Goal: Task Accomplishment & Management: Complete application form

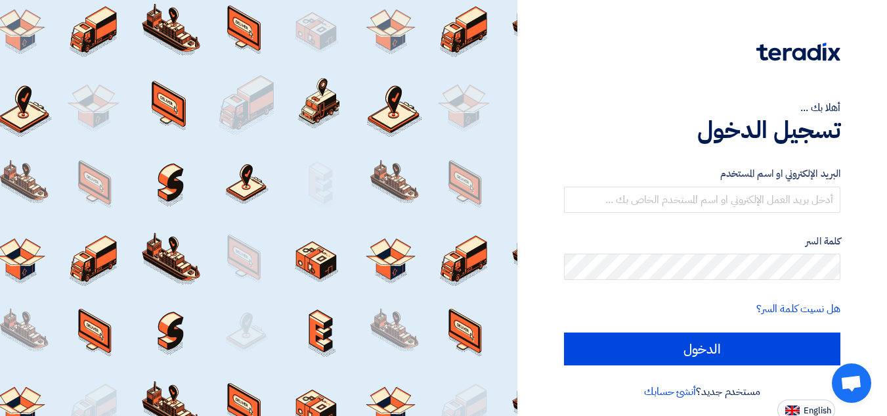
click at [576, 114] on div "أهلا بك ..." at bounding box center [702, 108] width 276 height 16
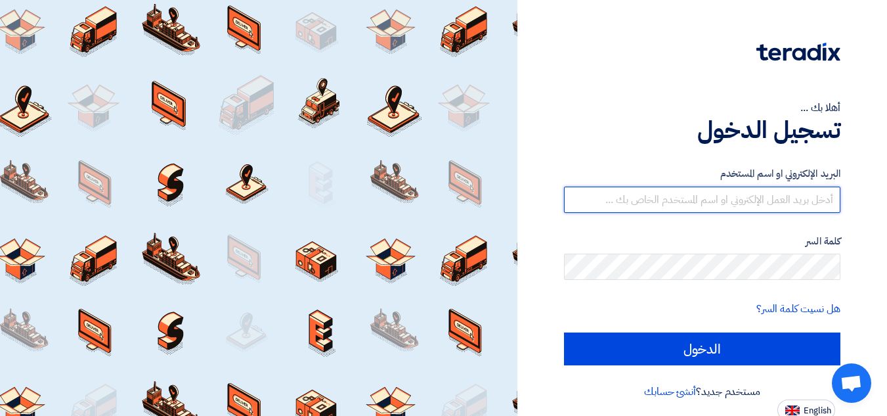
click at [630, 196] on input "text" at bounding box center [702, 199] width 276 height 26
type input "ش"
paste input "[EMAIL_ADDRESS][DOMAIN_NAME]"
type input "[EMAIL_ADDRESS][DOMAIN_NAME]"
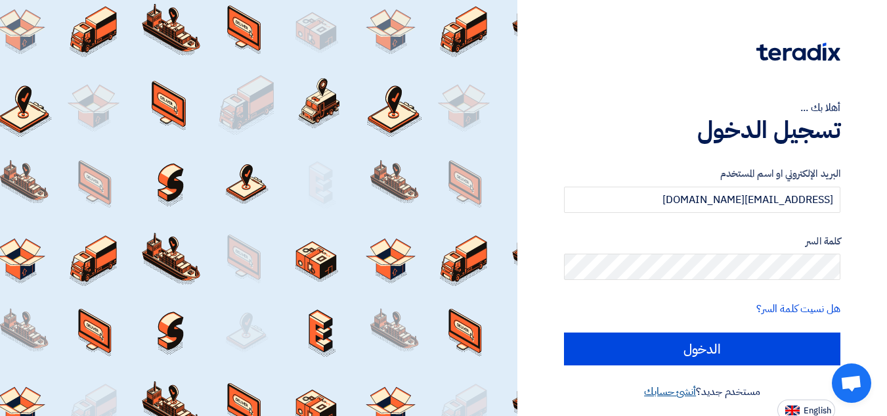
click at [650, 393] on link "أنشئ حسابك" at bounding box center [670, 391] width 52 height 16
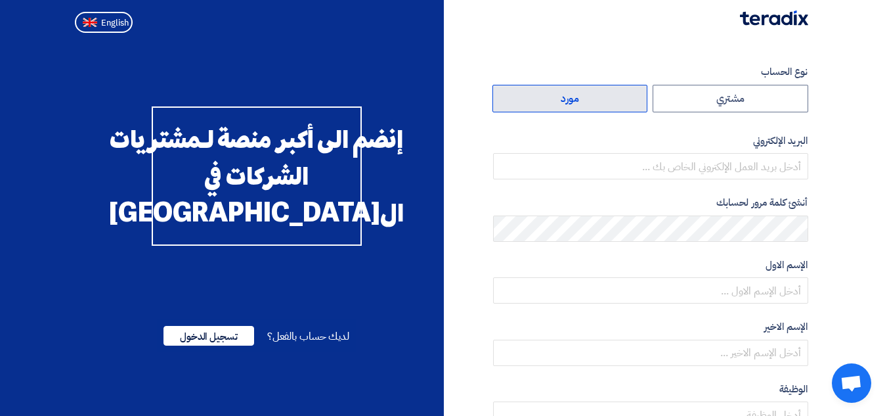
click at [562, 102] on label "مورد" at bounding box center [570, 99] width 156 height 28
click at [562, 102] on input "مورد" at bounding box center [570, 98] width 154 height 26
radio input "true"
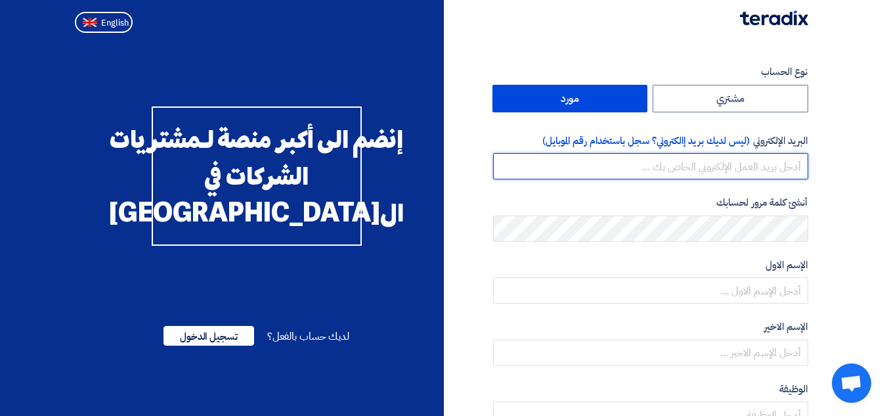
click at [769, 164] on input "email" at bounding box center [650, 166] width 315 height 26
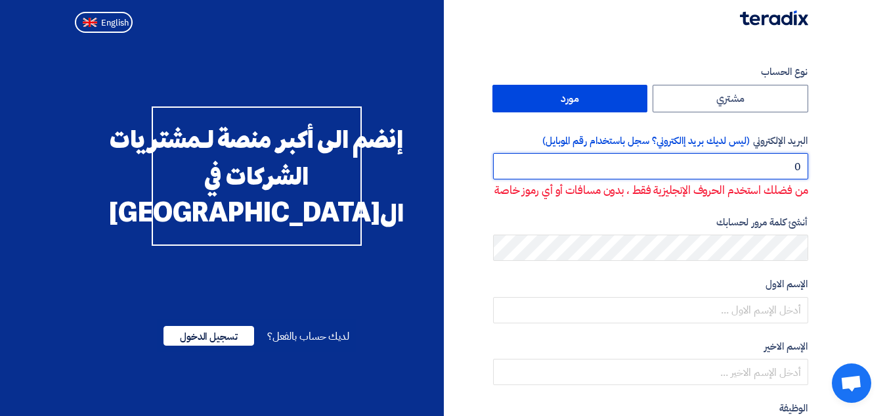
type input "0"
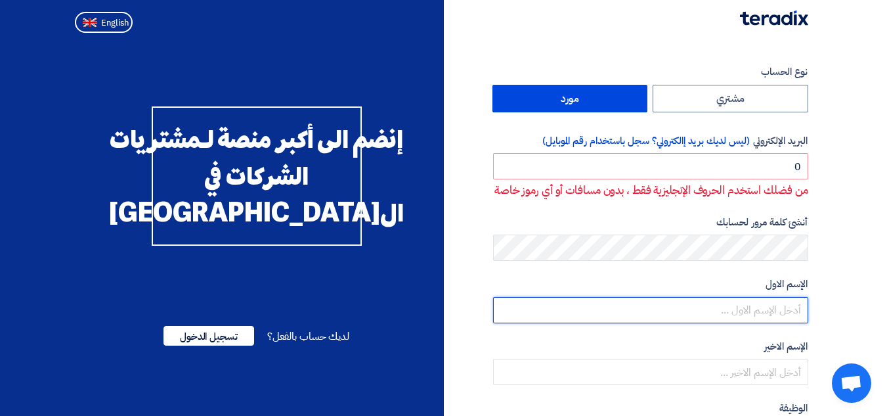
click at [769, 323] on input "text" at bounding box center [650, 310] width 315 height 26
type input "Attef"
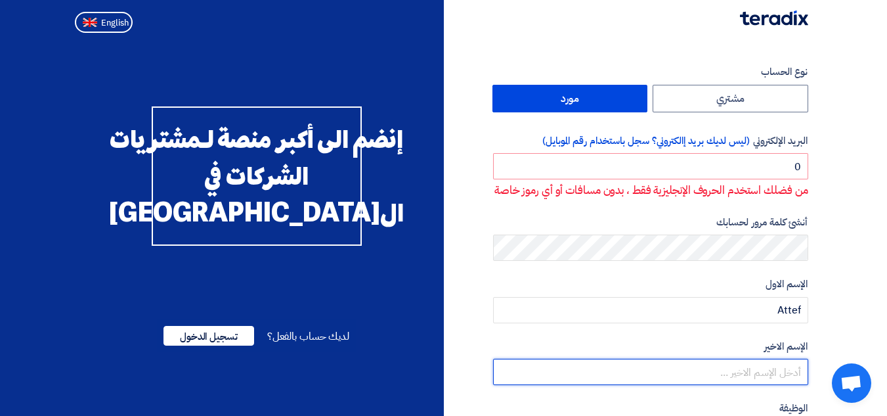
click at [765, 382] on input "text" at bounding box center [650, 371] width 315 height 26
type input "Elanany"
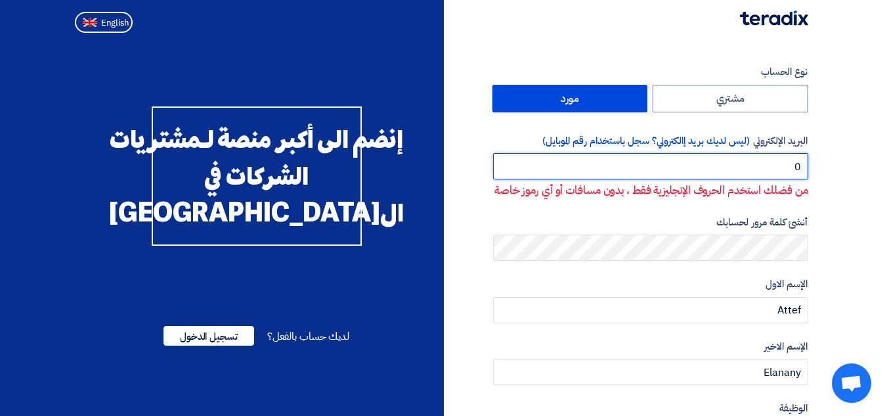
click at [798, 171] on input "0" at bounding box center [650, 166] width 315 height 26
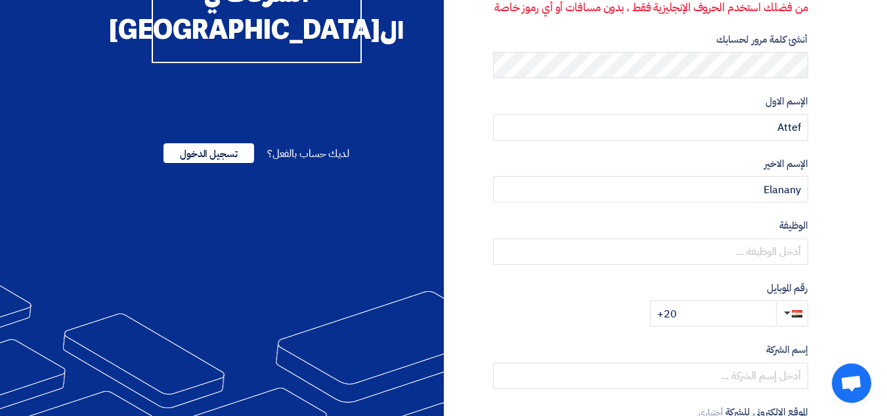
scroll to position [263, 0]
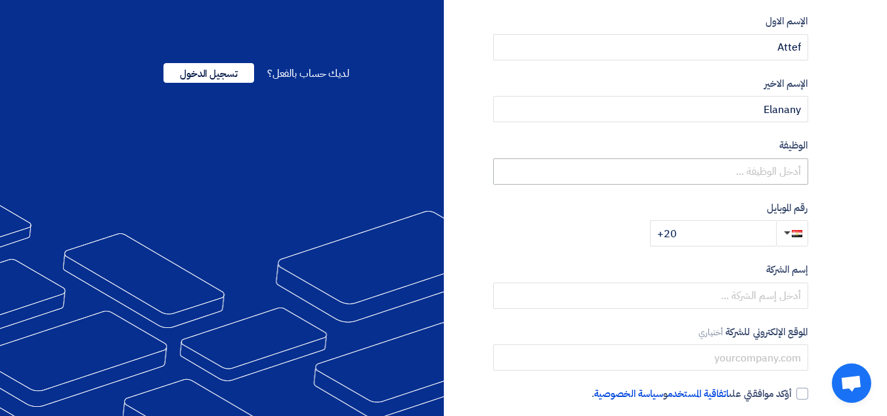
type input "01091418000"
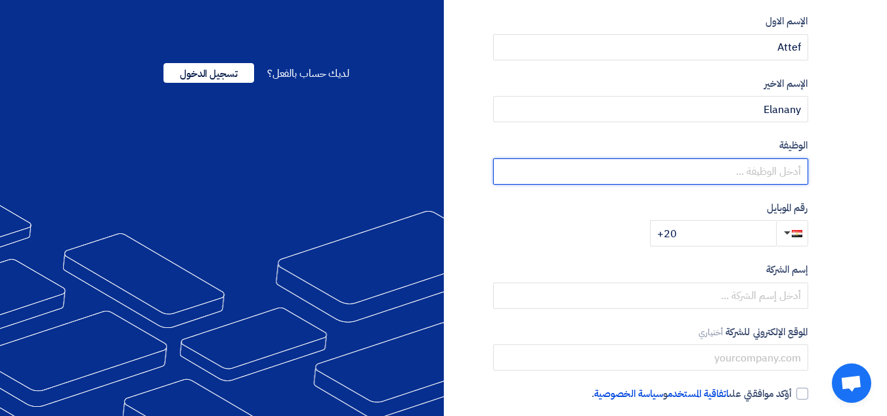
click at [790, 184] on input "text" at bounding box center [650, 171] width 315 height 26
type input "Sales Manager"
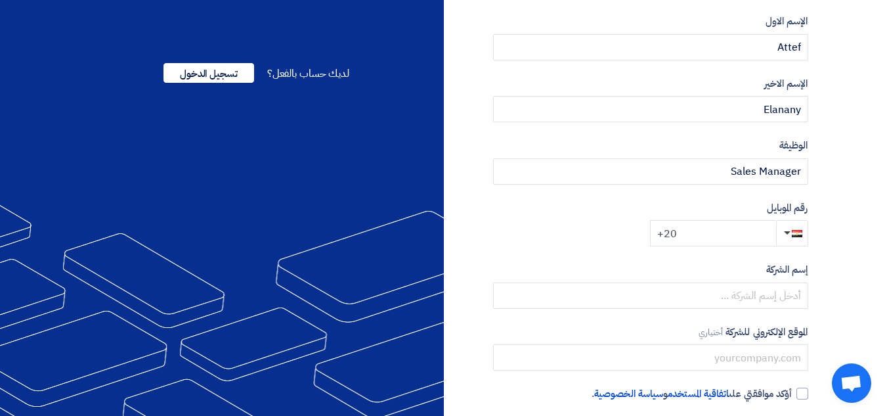
click at [679, 246] on input "+20" at bounding box center [713, 233] width 126 height 26
type input "[PHONE_NUMBER]"
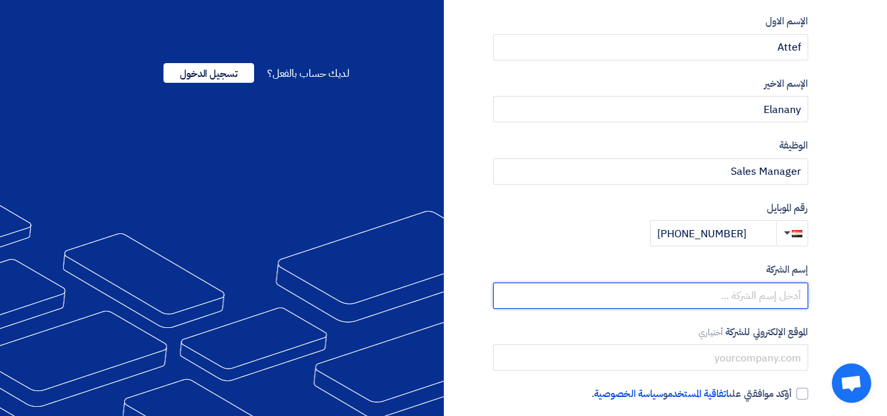
click at [705, 309] on input "text" at bounding box center [650, 295] width 315 height 26
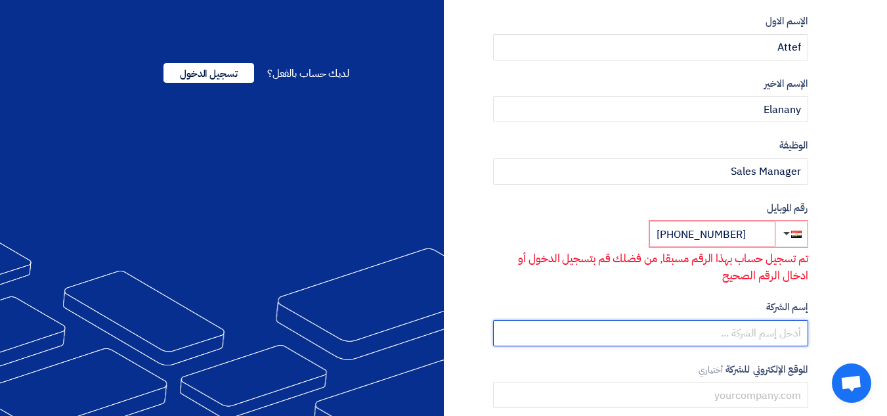
type input "a"
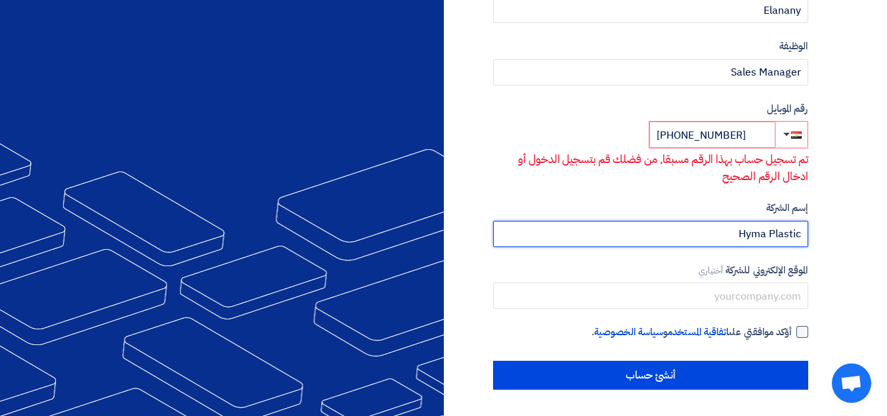
scroll to position [378, 0]
type input "Hyma Plastic"
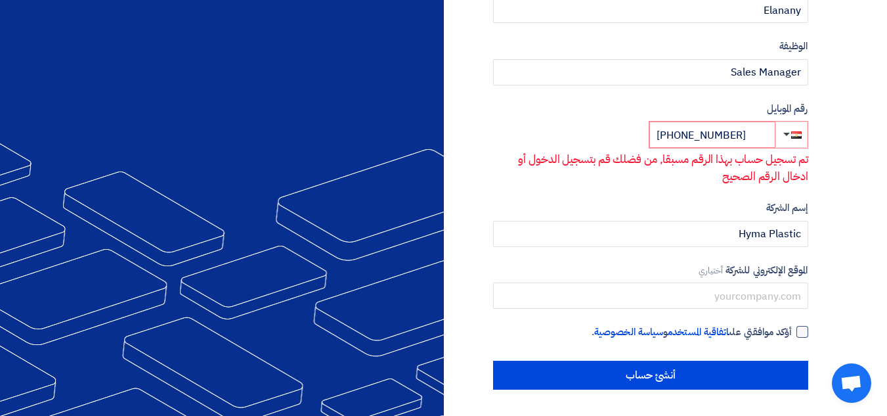
click at [804, 334] on div at bounding box center [802, 332] width 12 height 12
click at [792, 334] on input "أؤكد موافقتي على اتفاقية المستخدم و سياسة الخصوصية ." at bounding box center [634, 337] width 315 height 26
checkbox input "true"
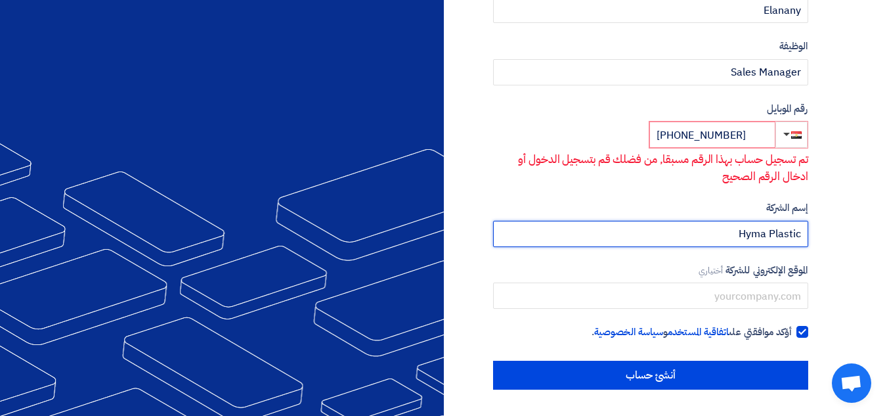
click at [802, 237] on input "Hyma Plastic" at bounding box center [650, 234] width 315 height 26
drag, startPoint x: 697, startPoint y: 232, endPoint x: 857, endPoint y: 244, distance: 160.0
click at [857, 244] on section "نوع الحساب مشتري مورد البريد الإلكتروني (ليس لديك بريد إالكتروني؟ سجل باستخدام …" at bounding box center [443, 45] width 887 height 739
click at [513, 238] on input "Co.Hyma Plastic" at bounding box center [650, 234] width 315 height 26
drag, startPoint x: 518, startPoint y: 232, endPoint x: 489, endPoint y: 238, distance: 29.6
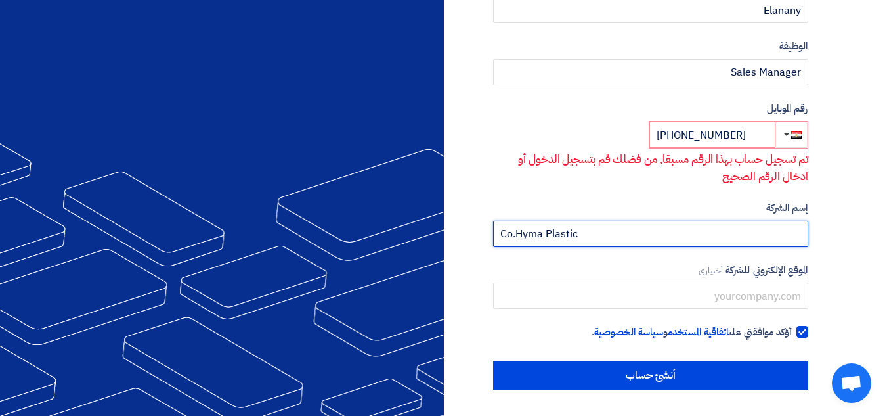
click at [489, 238] on div "نوع الحساب مشتري مورد البريد الإلكتروني (ليس لديك بريد إالكتروني؟ سجل باستخدام …" at bounding box center [631, 46] width 374 height 687
click at [563, 233] on input "Hyma Plastic" at bounding box center [650, 234] width 315 height 26
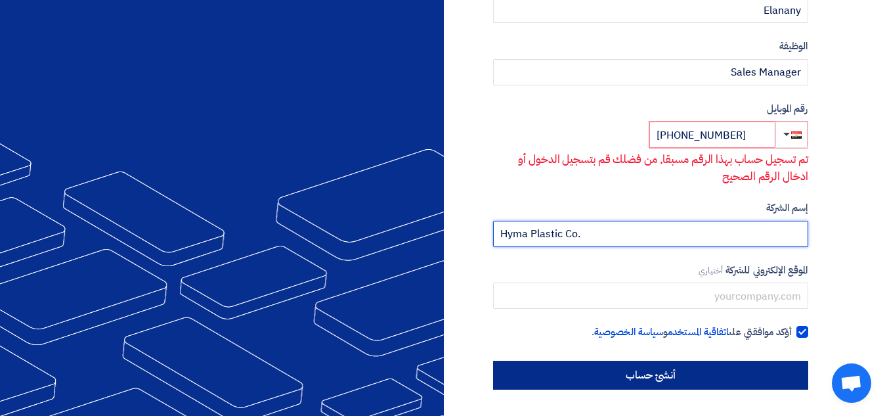
type input "Hyma Plastic Co."
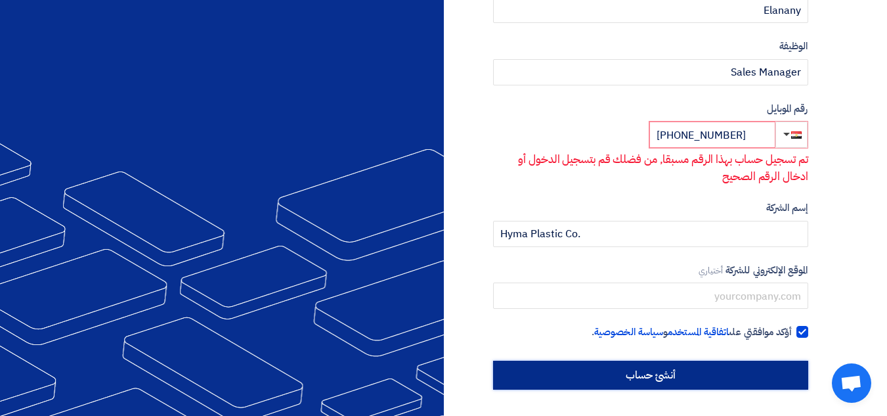
click at [690, 370] on input "أنشئ حساب" at bounding box center [650, 374] width 315 height 29
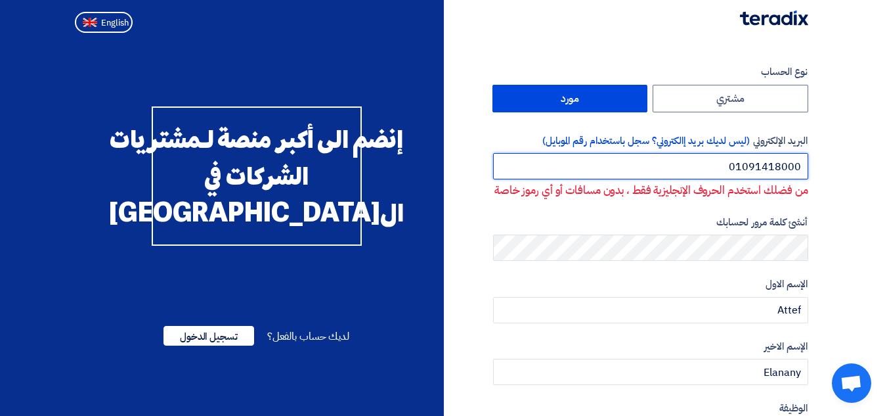
click at [781, 167] on input "01091418000" at bounding box center [650, 166] width 315 height 26
paste input "[EMAIL_ADDRESS][DOMAIN_NAME]"
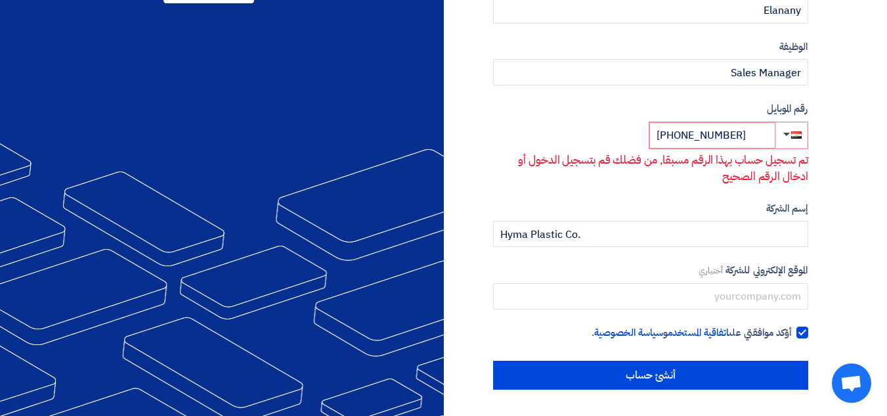
scroll to position [276, 0]
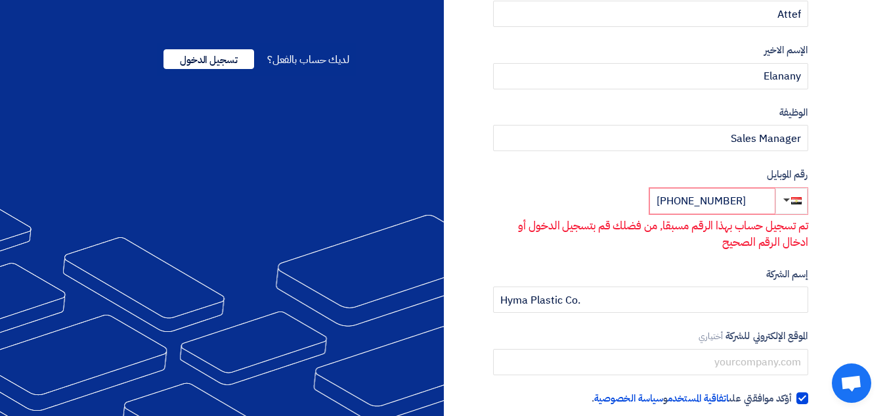
type input "[EMAIL_ADDRESS][DOMAIN_NAME]"
click at [733, 201] on input "[PHONE_NUMBER]" at bounding box center [712, 201] width 126 height 26
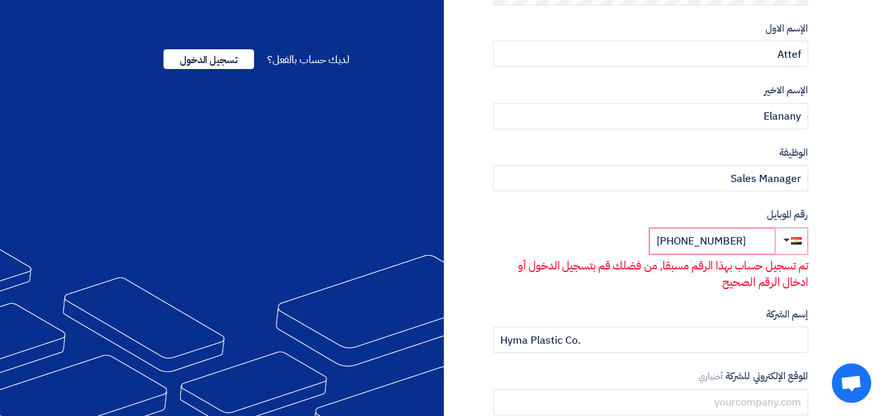
click at [733, 201] on form "نوع الحساب مشتري مورد البريد الإلكتروني (ليس لديك بريد إالكتروني؟ سجل باستخدام …" at bounding box center [650, 39] width 315 height 503
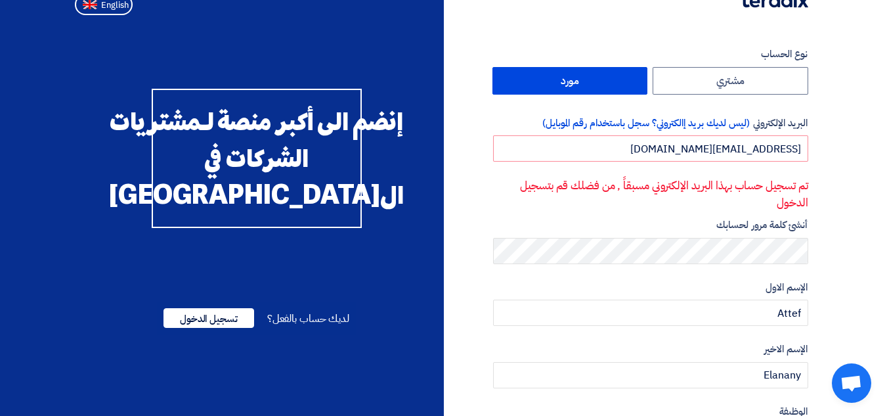
scroll to position [0, 0]
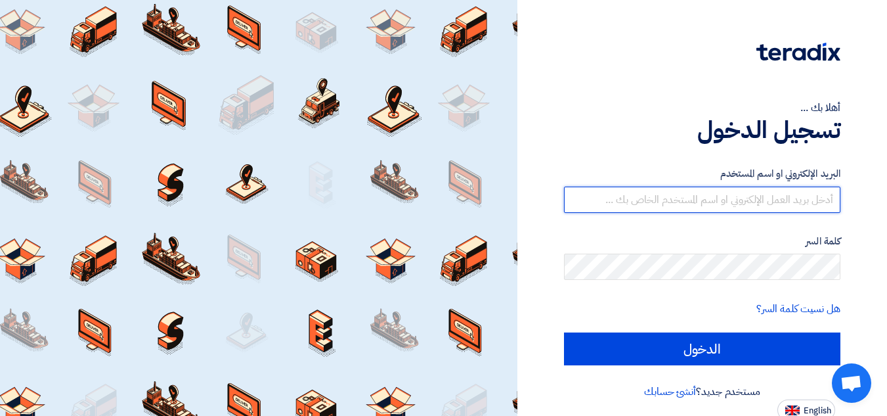
click at [762, 204] on input "text" at bounding box center [702, 199] width 276 height 26
type input "[EMAIL_ADDRESS][DOMAIN_NAME]"
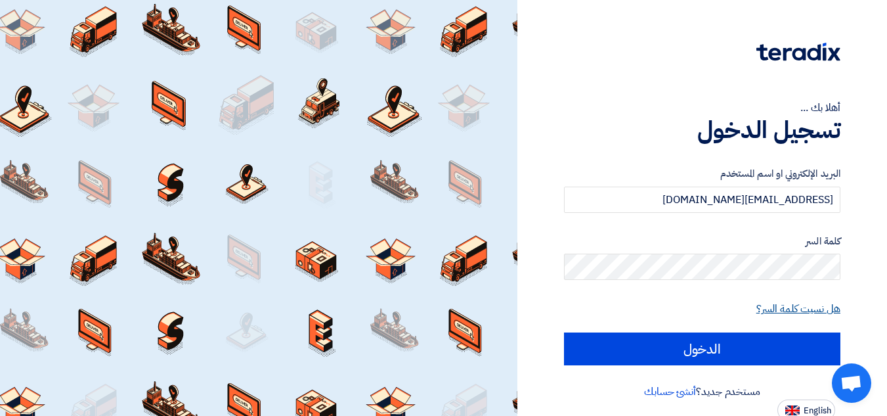
click at [771, 308] on link "هل نسيت كلمة السر؟" at bounding box center [798, 309] width 84 height 16
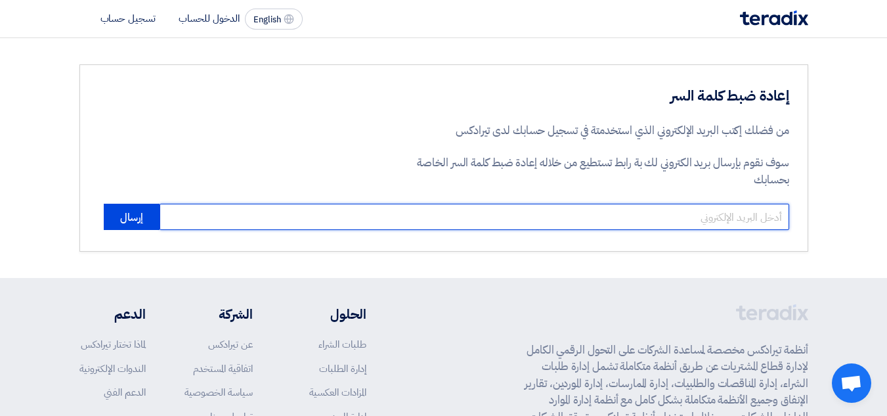
click at [674, 205] on input "email" at bounding box center [475, 217] width 630 height 26
paste input "[EMAIL_ADDRESS][DOMAIN_NAME]"
type input "[EMAIL_ADDRESS][DOMAIN_NAME]"
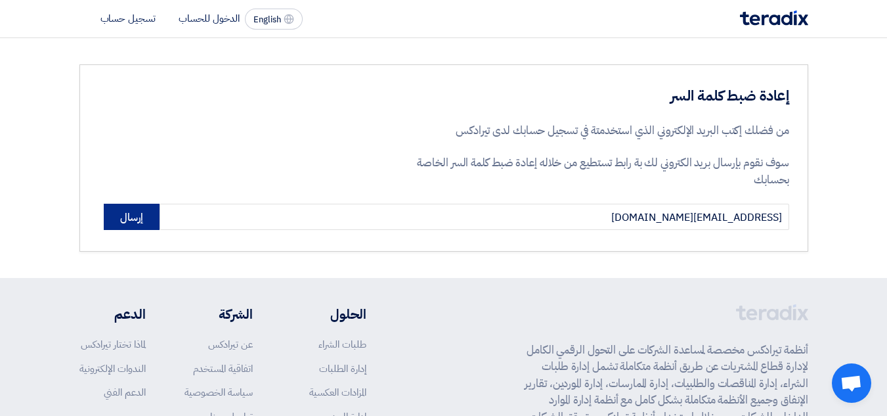
click at [135, 214] on button "إرسال" at bounding box center [132, 217] width 56 height 26
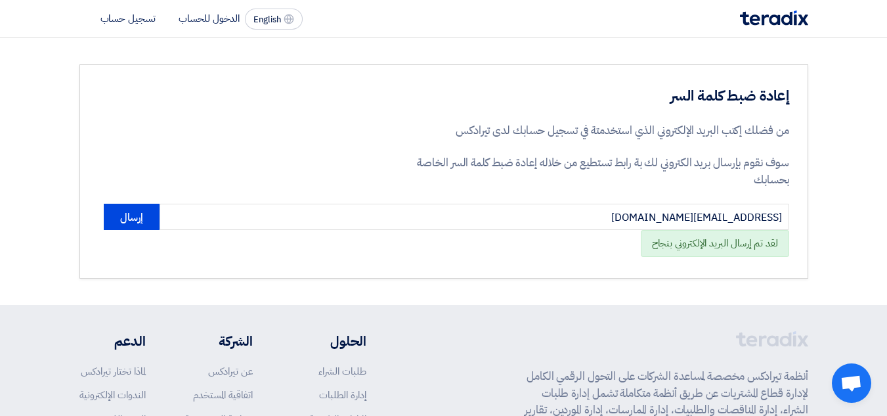
click at [204, 21] on li "الدخول للحساب" at bounding box center [209, 18] width 61 height 14
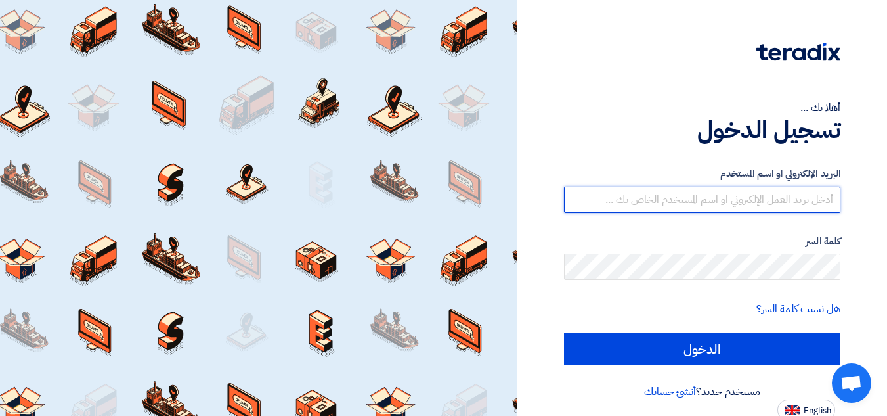
click at [699, 192] on input "text" at bounding box center [702, 199] width 276 height 26
type input "[EMAIL_ADDRESS][DOMAIN_NAME]"
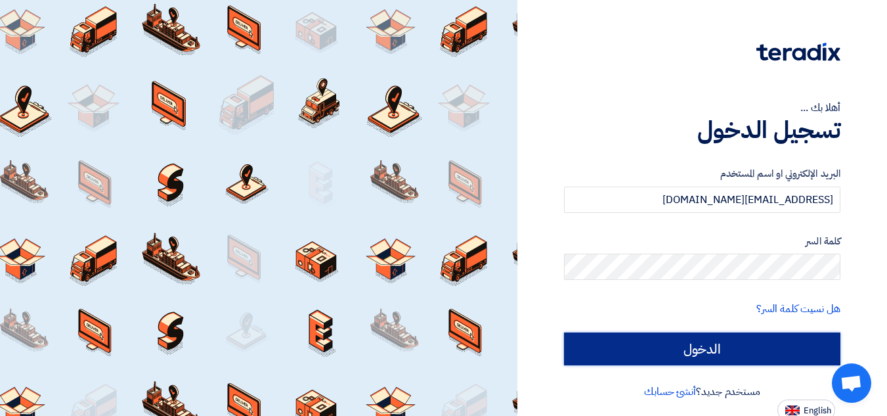
click at [722, 351] on input "الدخول" at bounding box center [702, 348] width 276 height 33
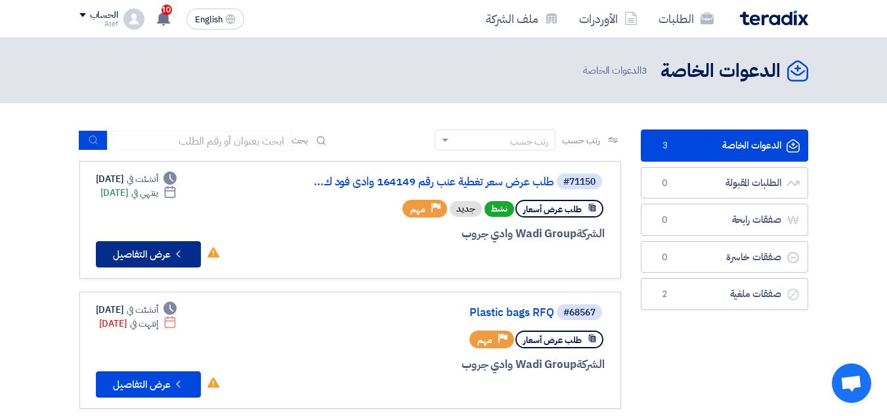
click at [150, 259] on button "Check details عرض التفاصيل" at bounding box center [148, 254] width 105 height 26
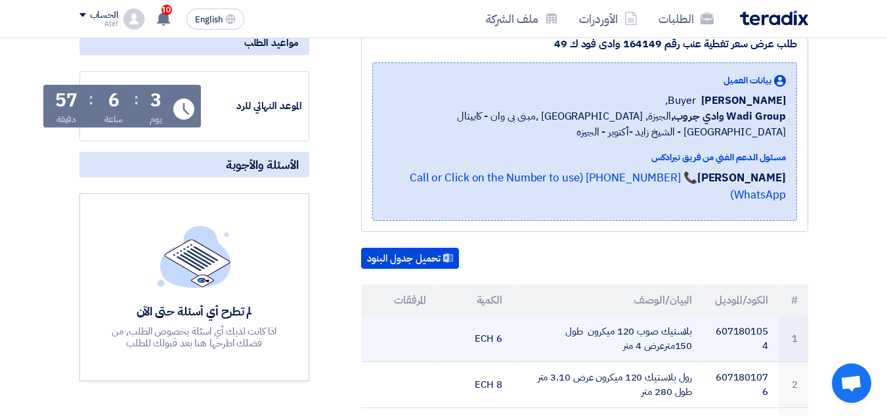
scroll to position [263, 0]
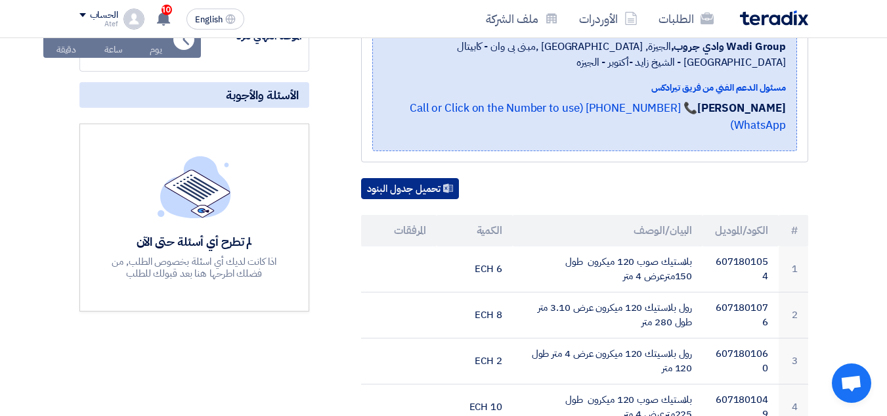
click at [415, 178] on button "تحميل جدول البنود" at bounding box center [410, 188] width 98 height 21
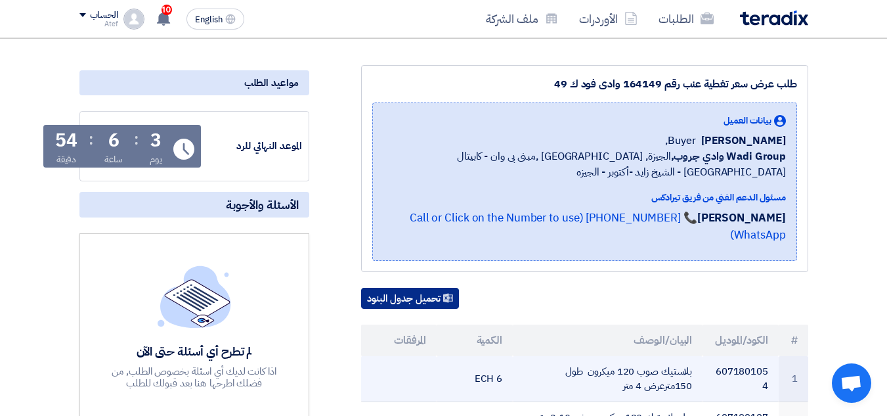
scroll to position [0, 0]
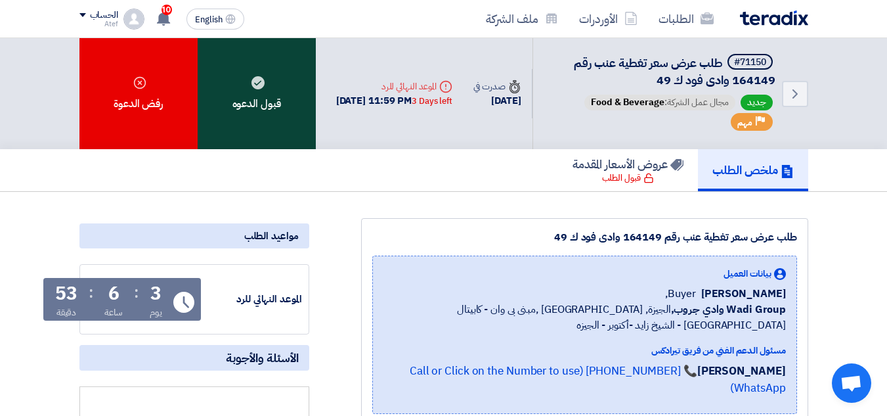
click at [271, 110] on div "قبول الدعوه" at bounding box center [257, 93] width 118 height 111
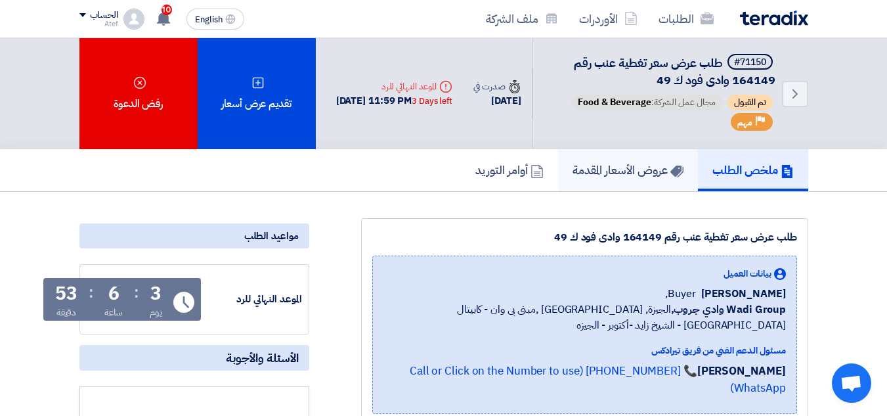
click at [639, 177] on h5 "عروض الأسعار المقدمة" at bounding box center [627, 169] width 111 height 15
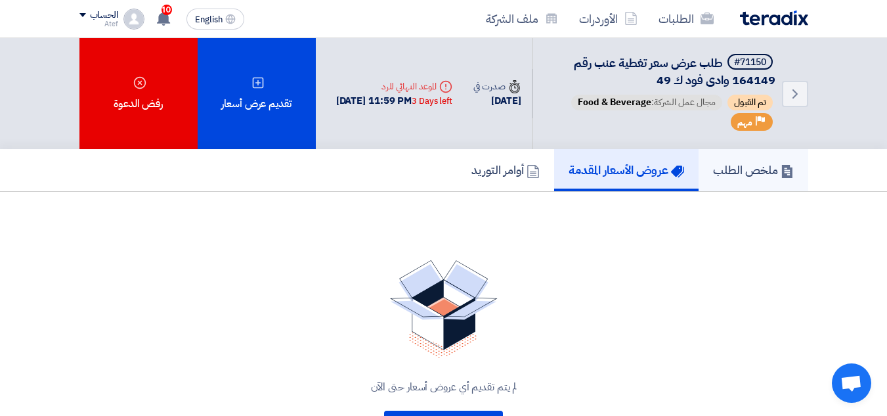
drag, startPoint x: 764, startPoint y: 186, endPoint x: 750, endPoint y: 214, distance: 31.7
click at [764, 177] on h5 "ملخص الطلب" at bounding box center [753, 169] width 81 height 15
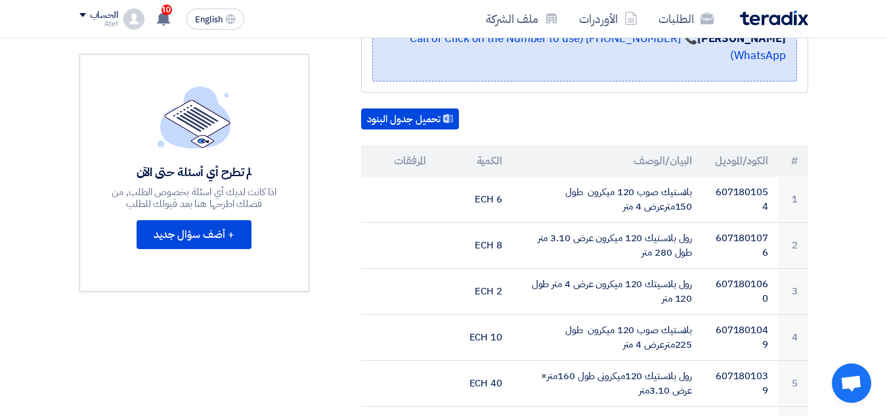
scroll to position [328, 0]
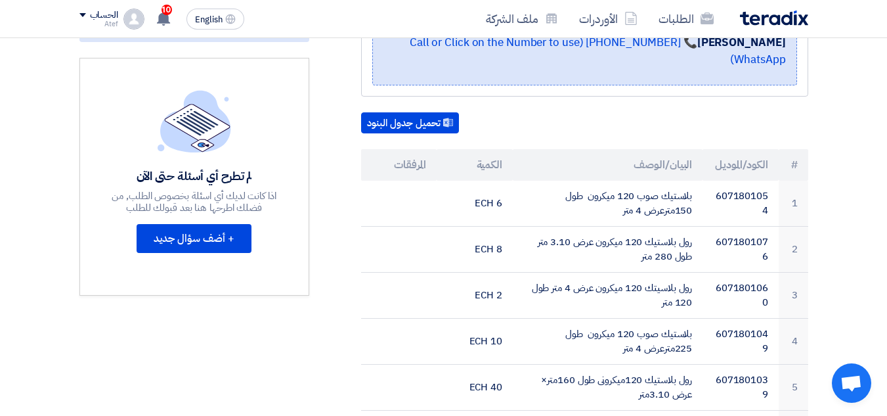
drag, startPoint x: 102, startPoint y: 14, endPoint x: 131, endPoint y: 91, distance: 82.3
click at [102, 14] on div "الحساب" at bounding box center [104, 15] width 28 height 11
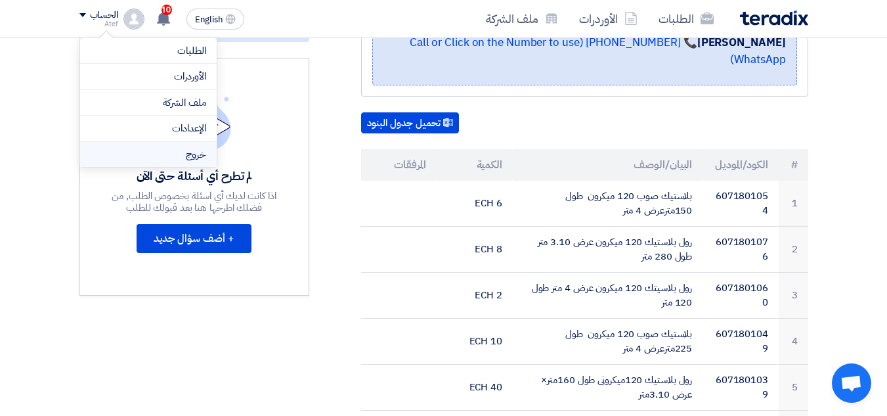
click at [173, 154] on li "خروج" at bounding box center [148, 155] width 137 height 26
